Goal: Task Accomplishment & Management: Complete application form

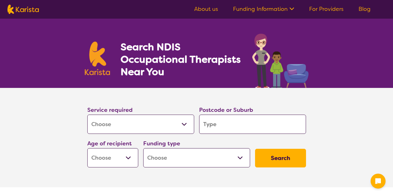
select select "[MEDICAL_DATA]"
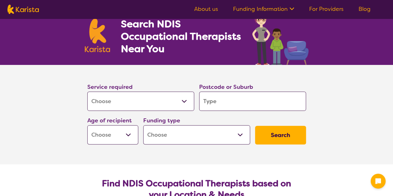
scroll to position [25, 0]
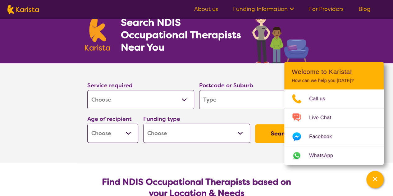
click at [225, 106] on input "search" at bounding box center [252, 99] width 107 height 19
type input "n"
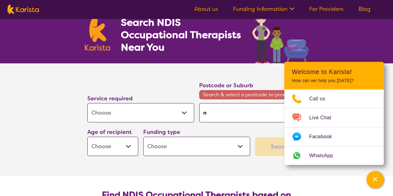
type input "no"
type input "nor"
type input "nort"
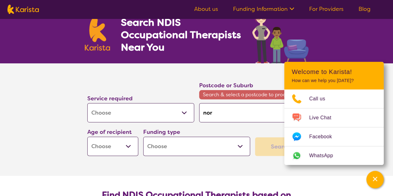
type input "nort"
type input "north"
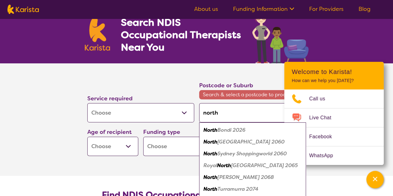
type input "north b"
type input "north ba"
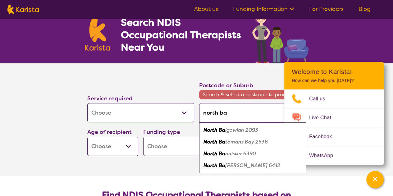
click at [241, 130] on em "lgowlah 2093" at bounding box center [241, 130] width 33 height 7
type input "2093"
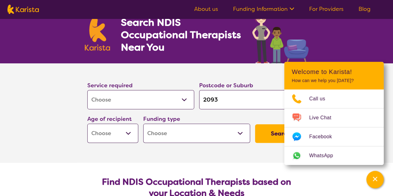
click at [130, 134] on select "Early Childhood - 0 to 9 Child - 10 to 11 Adolescent - 12 to 17 Adult - 18 to 6…" at bounding box center [112, 133] width 51 height 19
select select "AS"
click at [87, 124] on select "Early Childhood - 0 to 9 Child - 10 to 11 Adolescent - 12 to 17 Adult - 18 to 6…" at bounding box center [112, 133] width 51 height 19
select select "AS"
click at [190, 130] on select "Home Care Package (HCP) National Disability Insurance Scheme (NDIS) I don't know" at bounding box center [196, 133] width 107 height 19
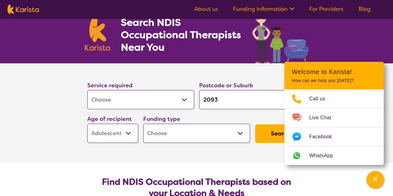
select select "NDIS"
click at [143, 124] on select "Home Care Package (HCP) National Disability Insurance Scheme (NDIS) I don't know" at bounding box center [196, 133] width 107 height 19
select select "NDIS"
click at [272, 132] on button "Search" at bounding box center [280, 133] width 51 height 19
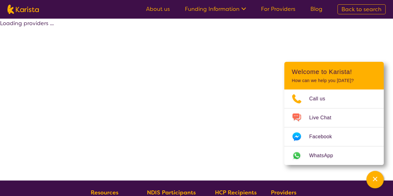
select select "by_score"
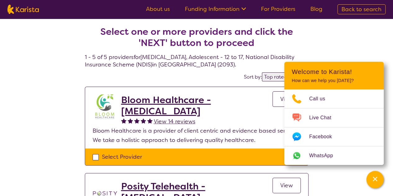
click at [274, 104] on link "View" at bounding box center [286, 99] width 28 height 16
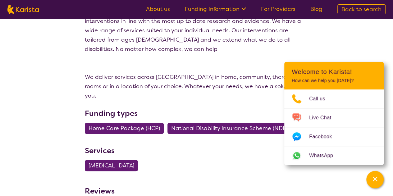
scroll to position [177, 0]
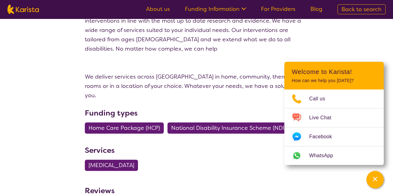
click at [218, 122] on span "National Disability Insurance Scheme (NDIS)" at bounding box center [230, 127] width 118 height 11
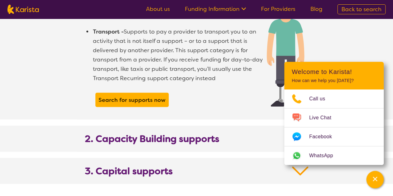
scroll to position [645, 0]
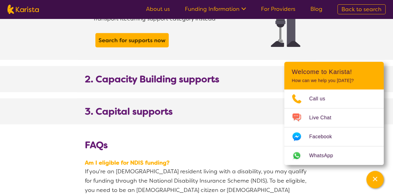
click at [222, 75] on h2 "2. Capacity Building supports" at bounding box center [196, 83] width 223 height 19
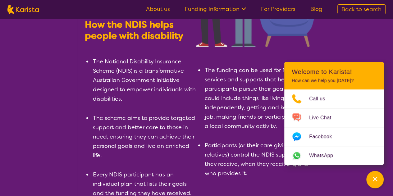
scroll to position [0, 0]
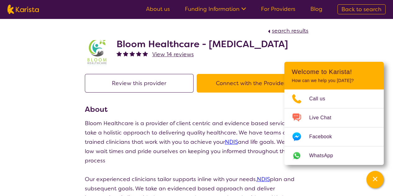
select select "by_score"
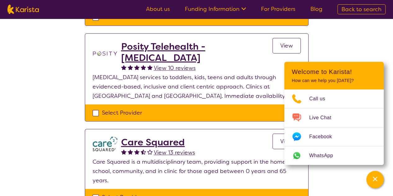
scroll to position [139, 0]
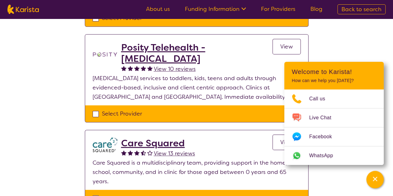
click at [217, 51] on h2 "Posity Telehealth - [MEDICAL_DATA]" at bounding box center [196, 53] width 151 height 22
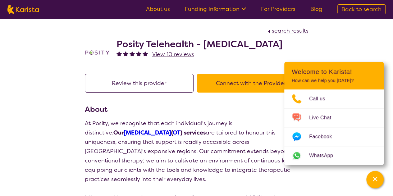
scroll to position [139, 0]
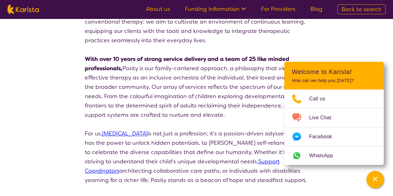
select select "by_score"
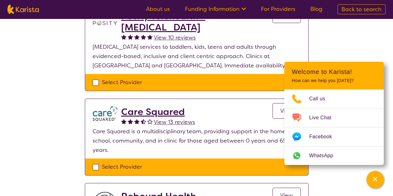
scroll to position [170, 0]
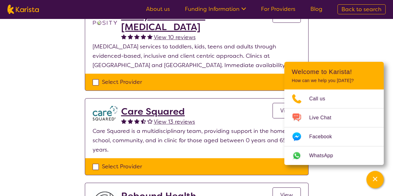
click at [369, 47] on div "Select one or more providers and click the 'NEXT' button to proceed 1 - 5 of 5 …" at bounding box center [196, 111] width 393 height 527
click at [166, 111] on h2 "Care Squared" at bounding box center [158, 111] width 74 height 11
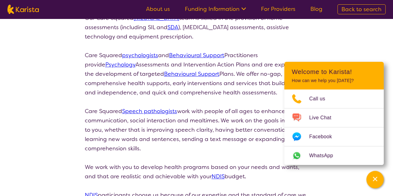
select select "by_score"
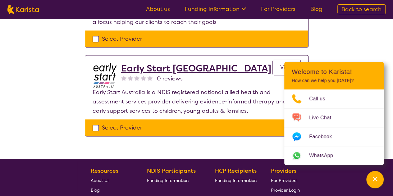
scroll to position [387, 0]
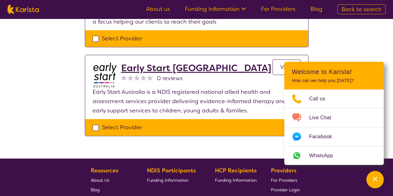
click at [181, 62] on h2 "Early Start [GEOGRAPHIC_DATA]" at bounding box center [196, 67] width 150 height 11
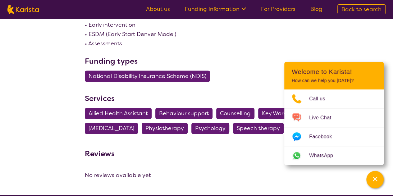
select select "by_score"
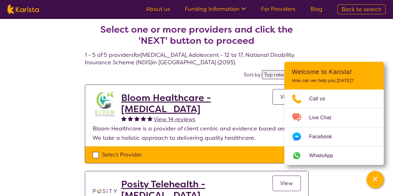
scroll to position [2, 0]
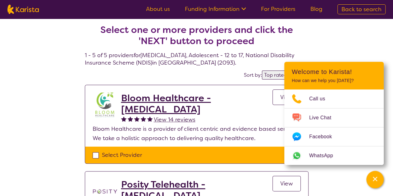
drag, startPoint x: 196, startPoint y: 110, endPoint x: 18, endPoint y: 97, distance: 178.6
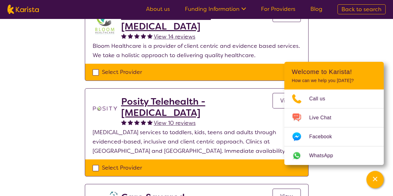
scroll to position [85, 0]
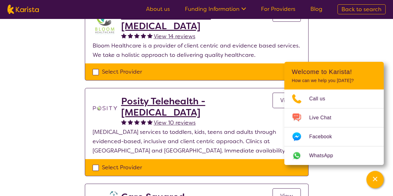
click at [94, 73] on div "Select Provider" at bounding box center [196, 71] width 208 height 9
checkbox input "true"
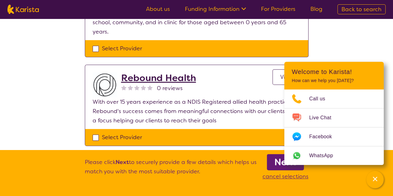
scroll to position [288, 0]
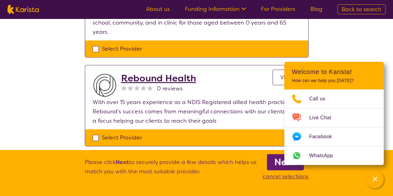
click at [92, 133] on div "Select Provider" at bounding box center [196, 137] width 208 height 9
checkbox input "true"
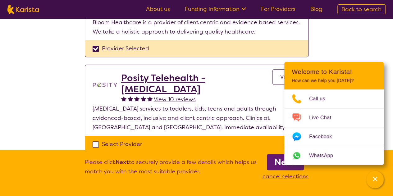
scroll to position [109, 0]
click at [280, 167] on b "Next" at bounding box center [285, 162] width 22 height 12
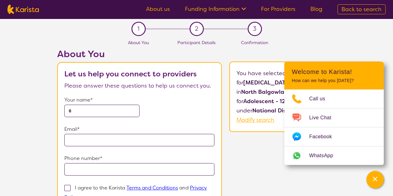
click at [162, 8] on link "About us" at bounding box center [158, 8] width 24 height 7
